Goal: Obtain resource: Download file/media

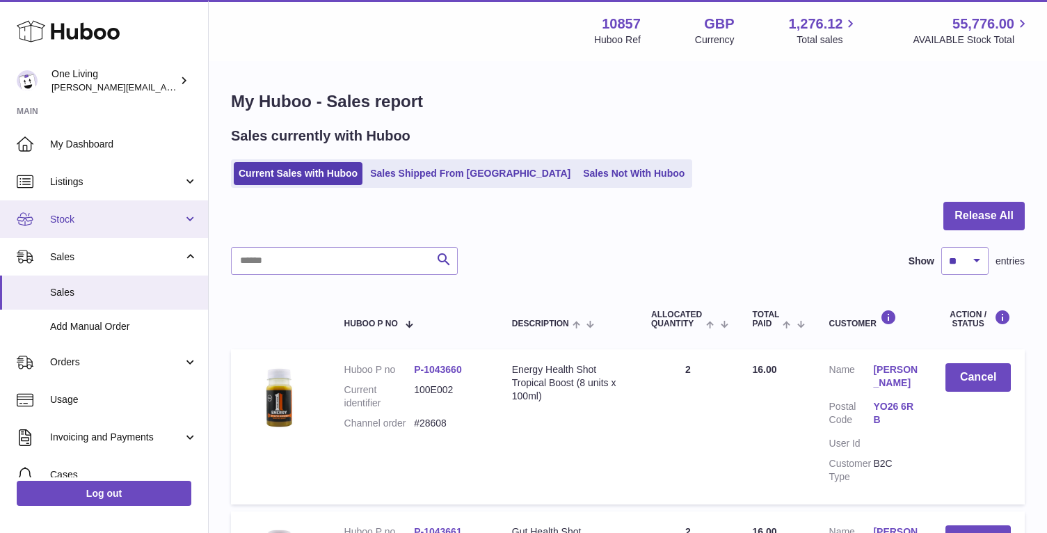
click at [99, 219] on span "Stock" at bounding box center [116, 219] width 133 height 13
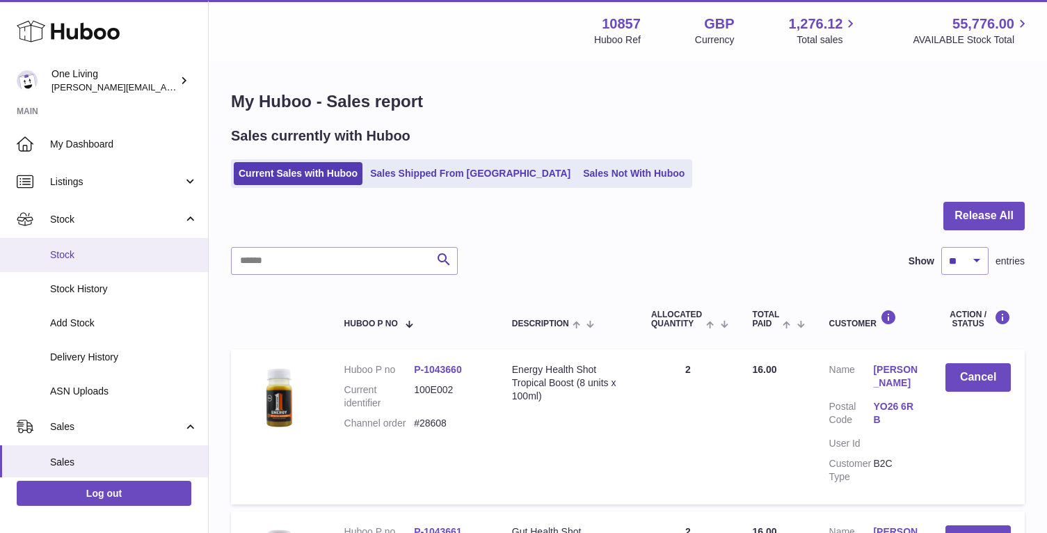
click at [96, 259] on span "Stock" at bounding box center [124, 254] width 148 height 13
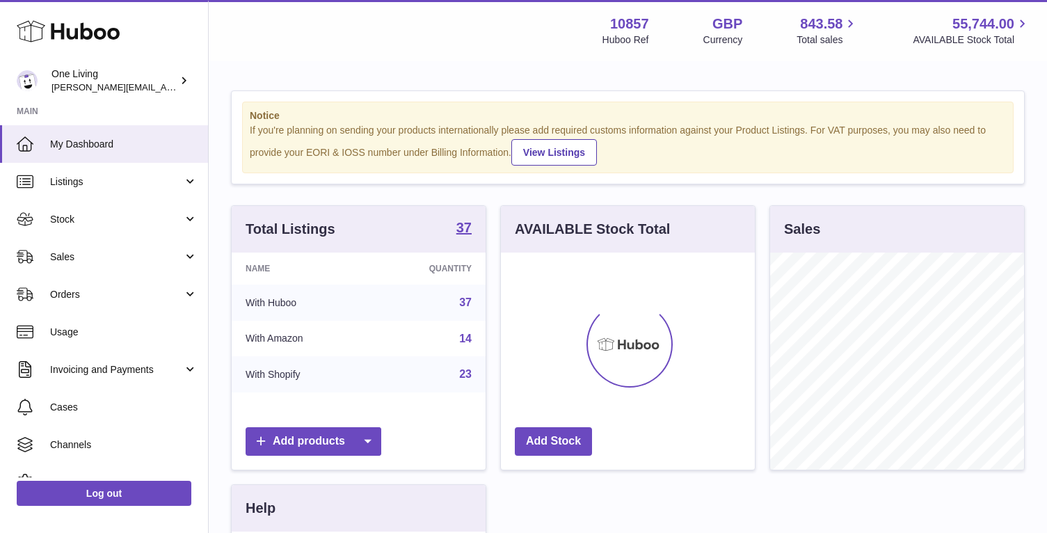
scroll to position [217, 254]
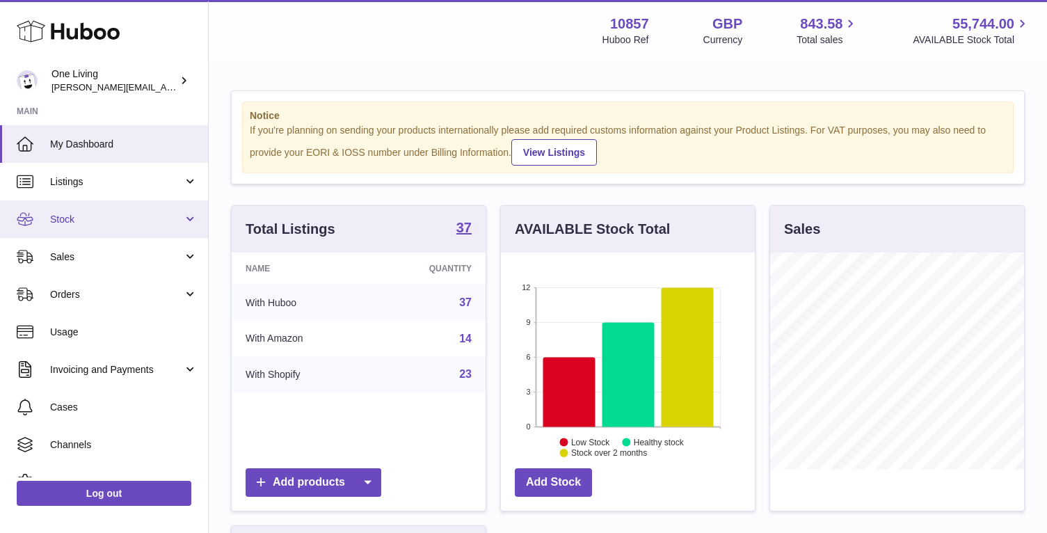
click at [155, 220] on span "Stock" at bounding box center [116, 219] width 133 height 13
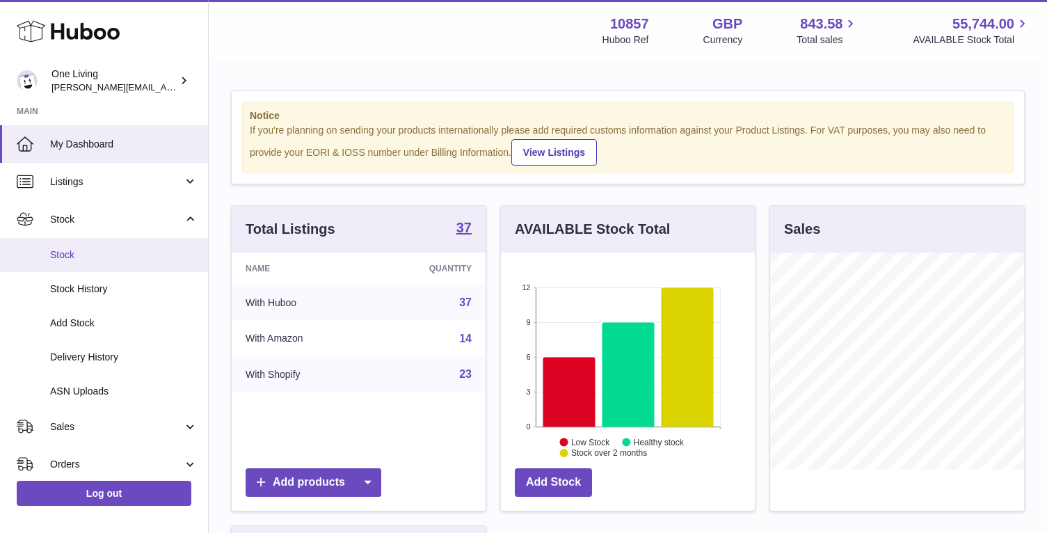
click at [145, 263] on link "Stock" at bounding box center [104, 255] width 208 height 34
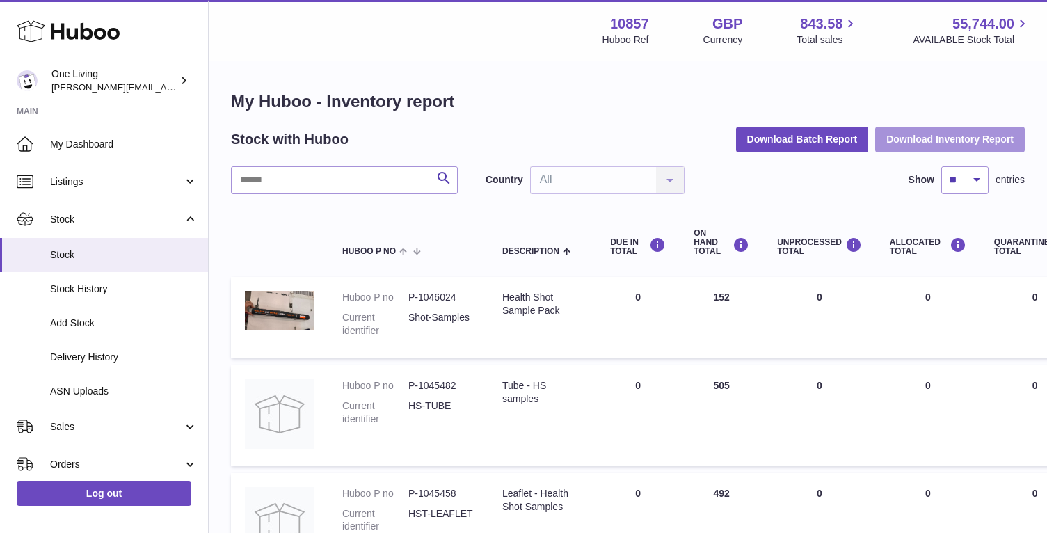
click at [961, 138] on button "Download Inventory Report" at bounding box center [951, 139] width 150 height 25
